Goal: Task Accomplishment & Management: Manage account settings

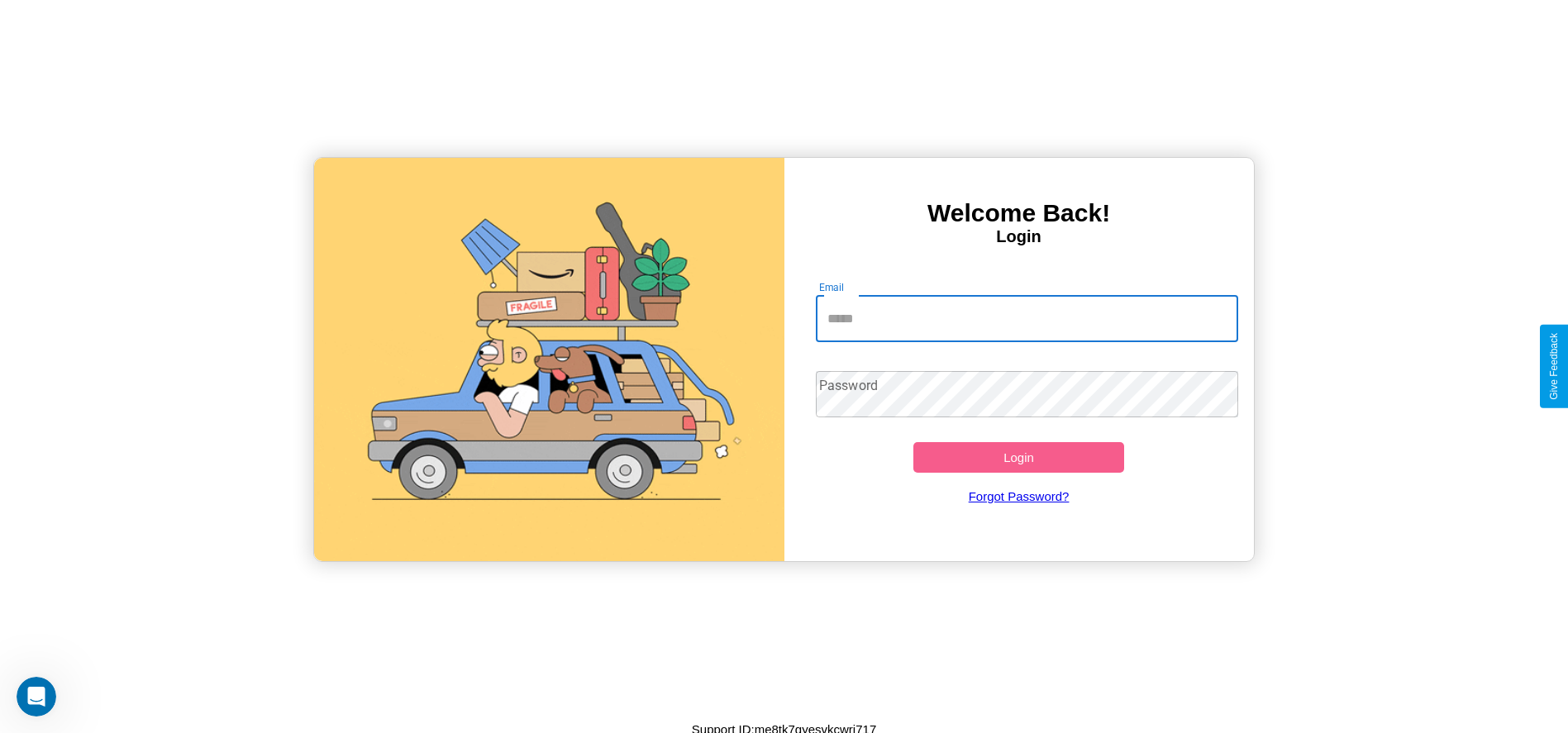
click at [1026, 319] on input "Email" at bounding box center [1026, 319] width 423 height 46
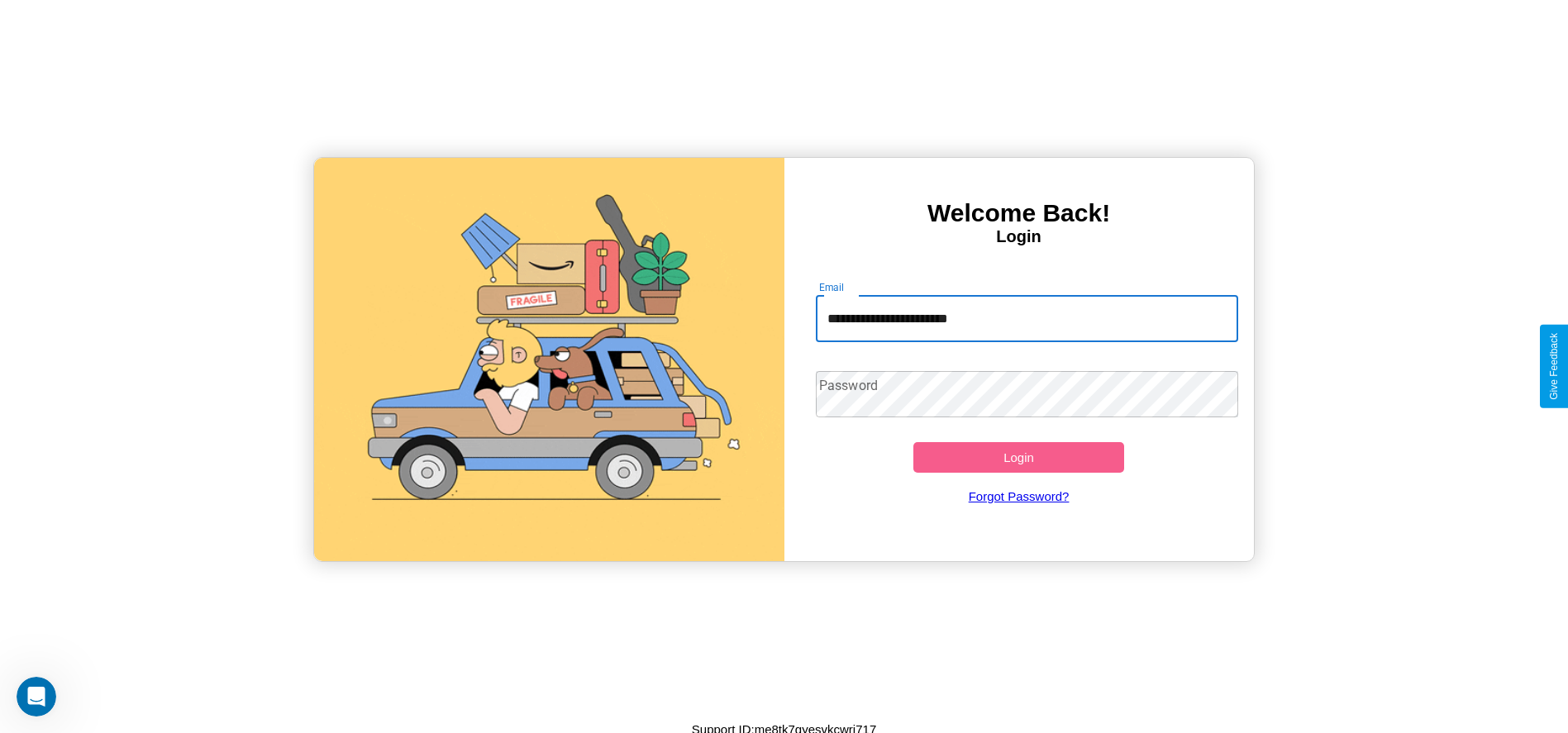
type input "**********"
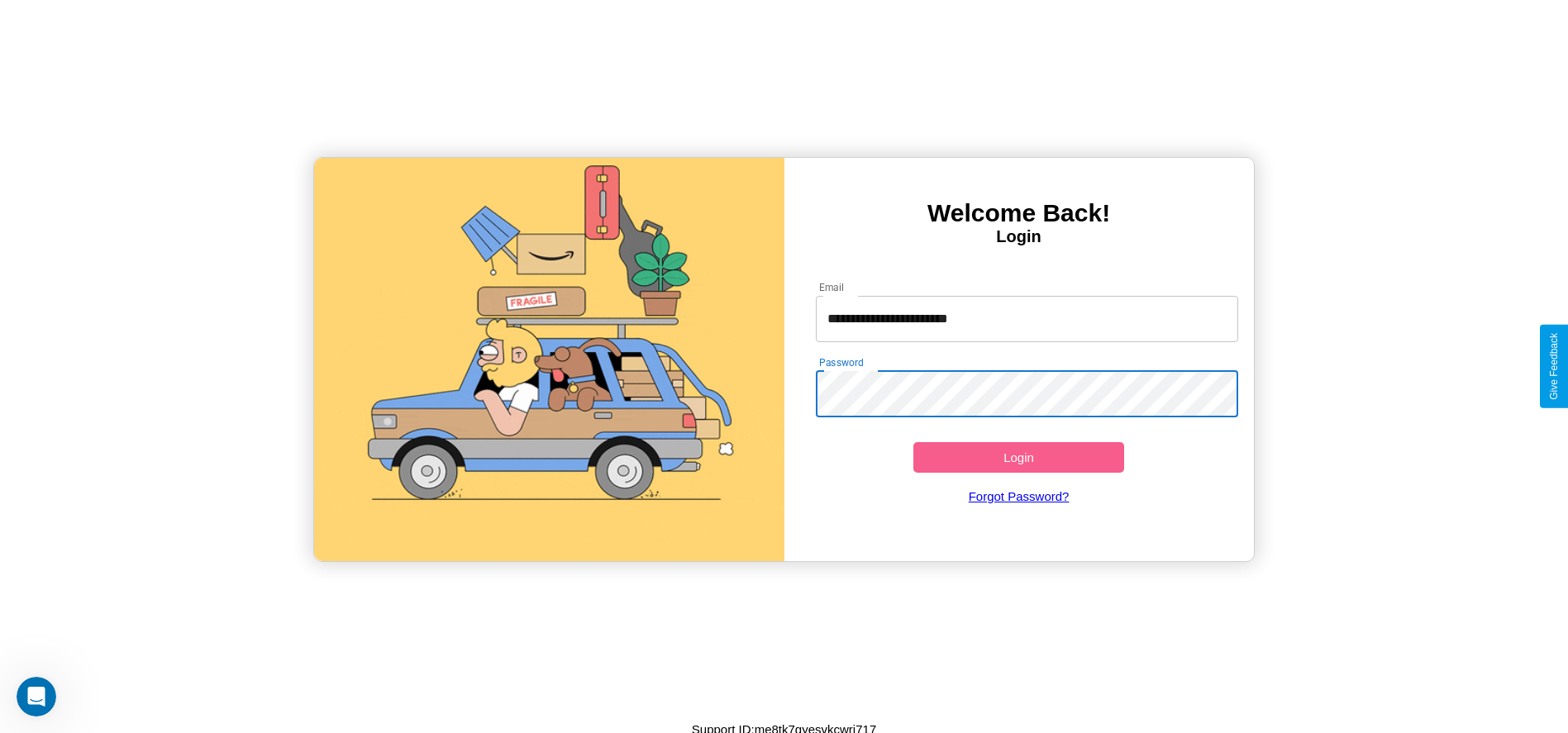
click at [1018, 458] on button "Login" at bounding box center [1019, 458] width 212 height 31
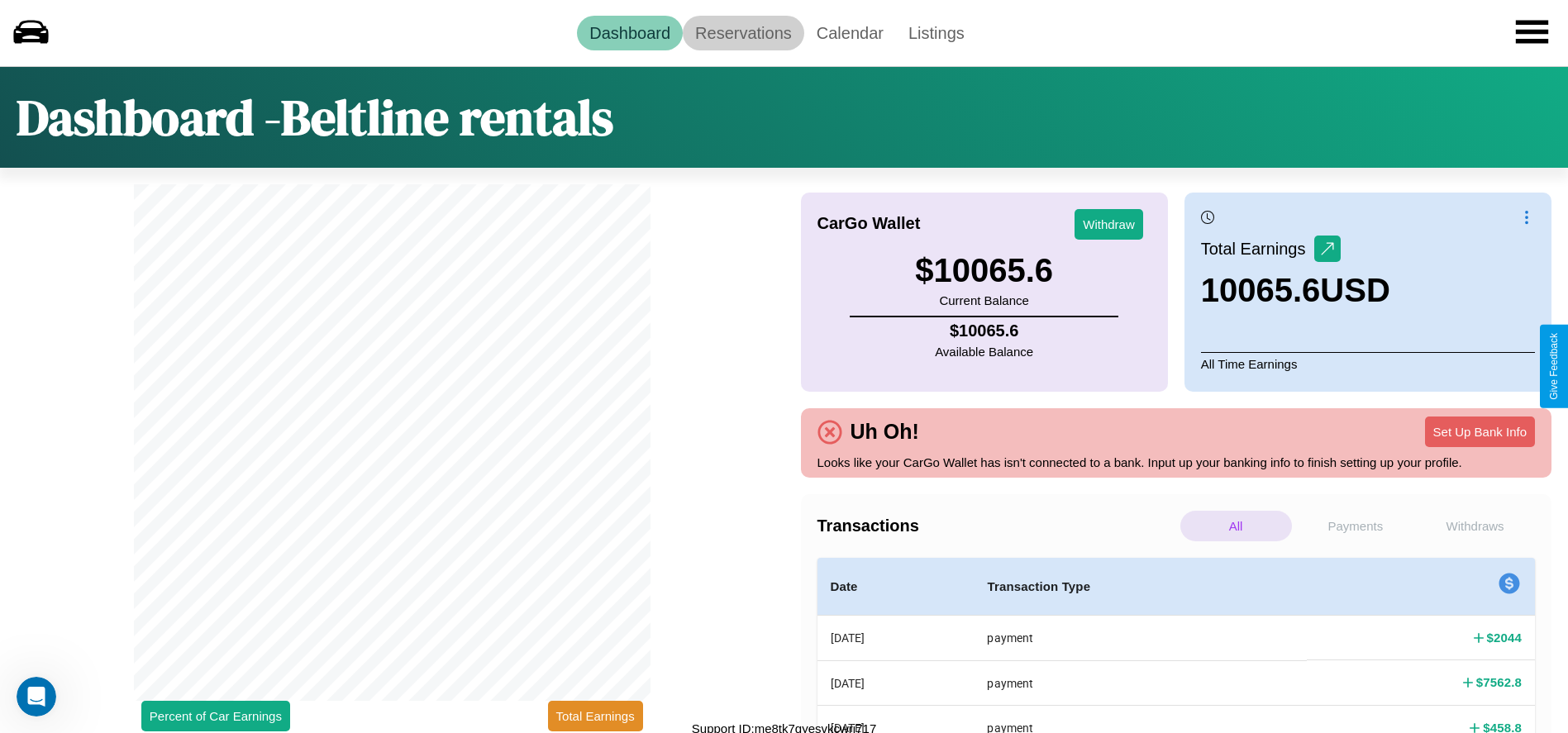
click at [743, 32] on link "Reservations" at bounding box center [743, 33] width 122 height 35
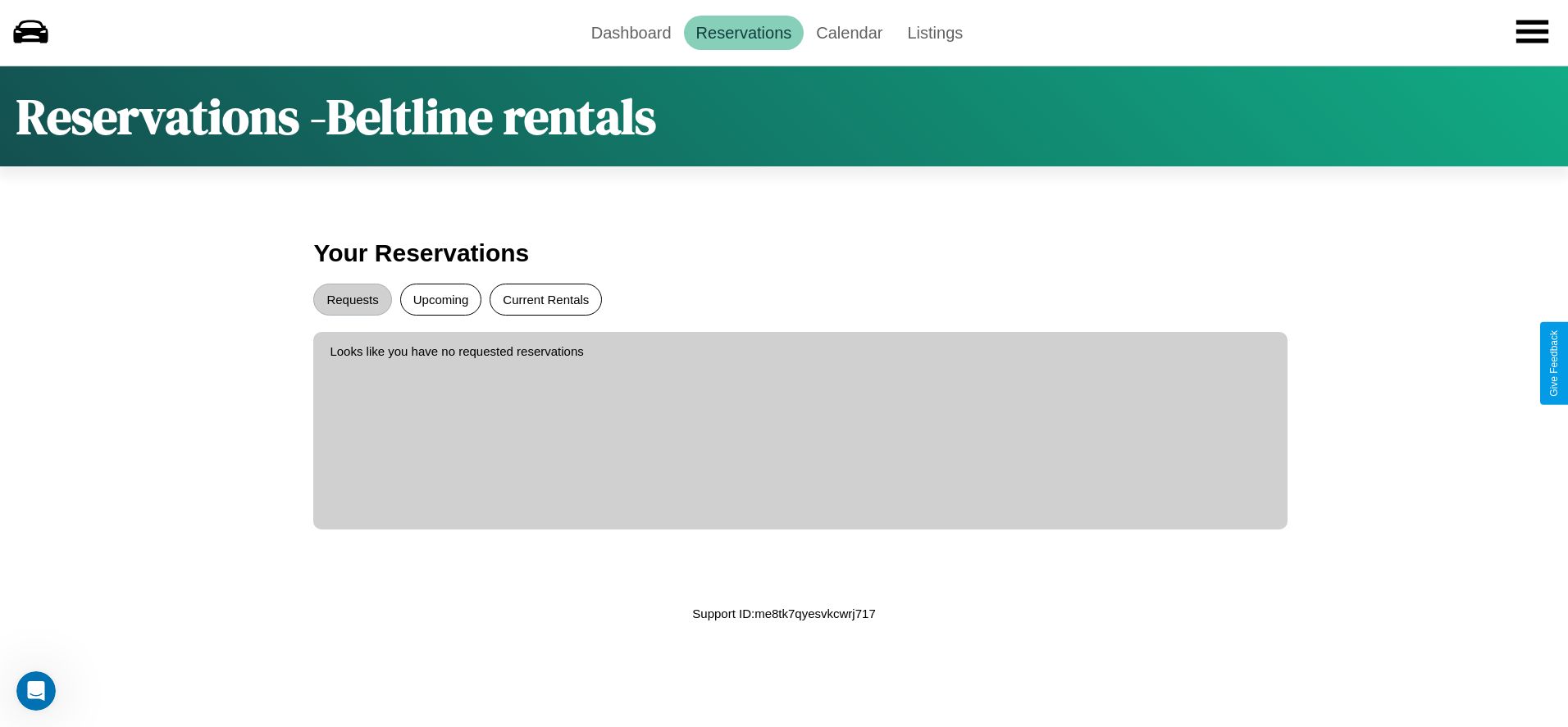
click at [546, 299] on button "Current Rentals" at bounding box center [546, 299] width 112 height 32
click at [353, 299] on button "Requests" at bounding box center [352, 299] width 78 height 32
